Goal: Check status: Check status

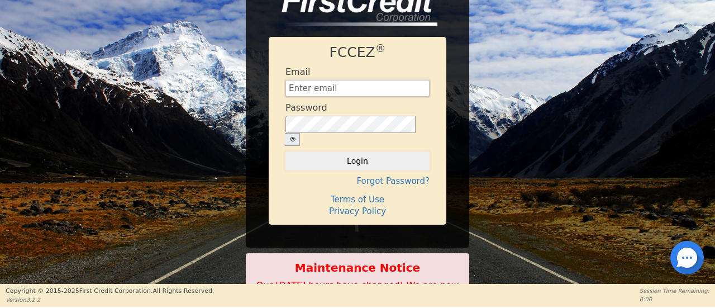
type input "[EMAIL_ADDRESS][DOMAIN_NAME]"
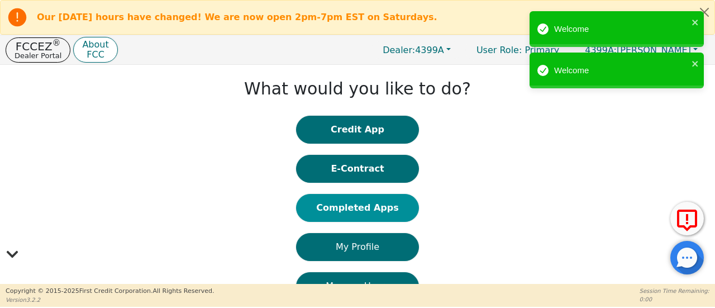
click at [356, 208] on button "Completed Apps" at bounding box center [357, 208] width 123 height 28
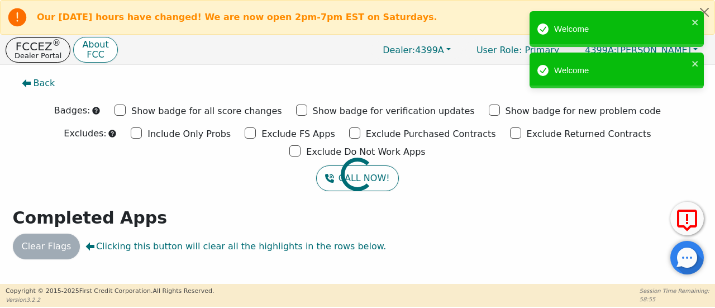
click at [188, 70] on div at bounding box center [357, 70] width 698 height 0
click at [284, 70] on div at bounding box center [357, 70] width 698 height 0
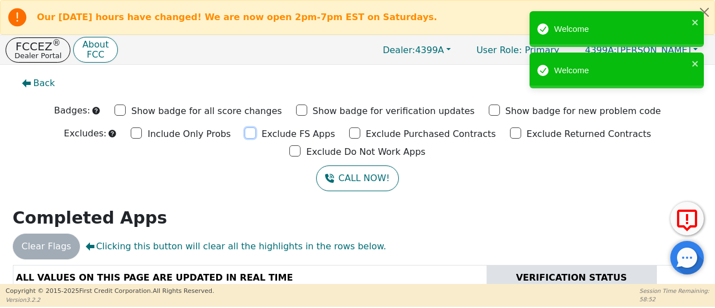
click at [245, 132] on input "Exclude FS Apps" at bounding box center [250, 132] width 11 height 11
checkbox input "true"
click at [349, 133] on div "Exclude Purchased Contracts" at bounding box center [422, 133] width 147 height 17
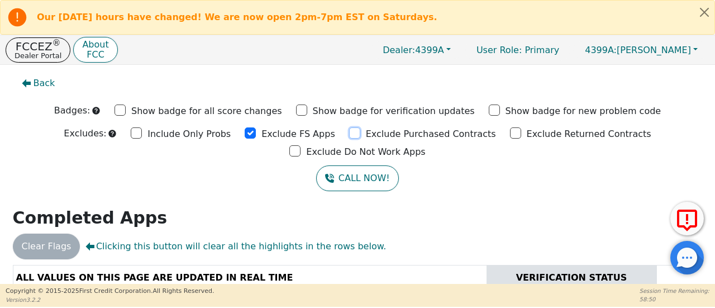
click at [349, 134] on input "Exclude Purchased Contracts" at bounding box center [354, 132] width 11 height 11
checkbox input "true"
click at [510, 131] on input "Exclude Returned Contracts" at bounding box center [515, 132] width 11 height 11
checkbox input "true"
click at [301, 145] on input "Exclude Do Not Work Apps" at bounding box center [294, 150] width 11 height 11
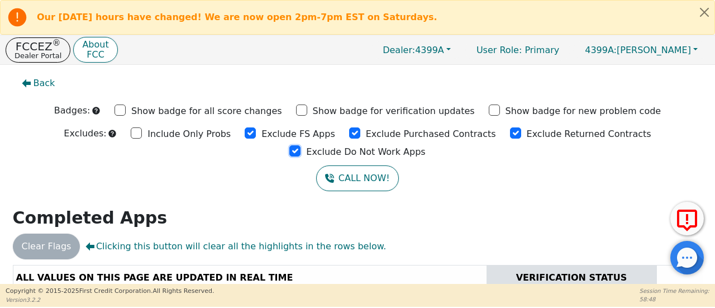
checkbox input "true"
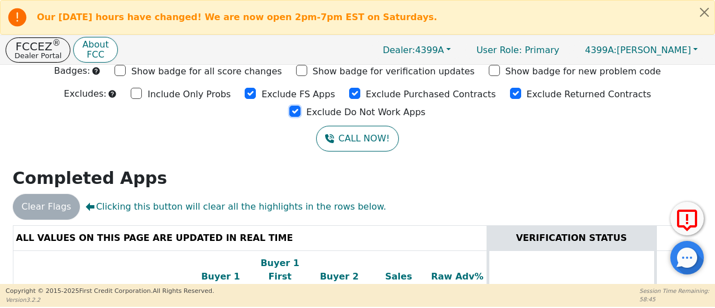
scroll to position [106, 0]
